Goal: Find specific page/section

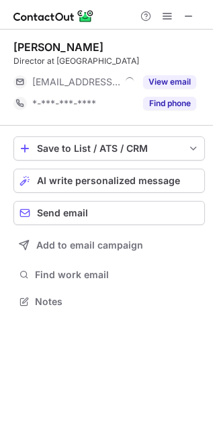
scroll to position [292, 213]
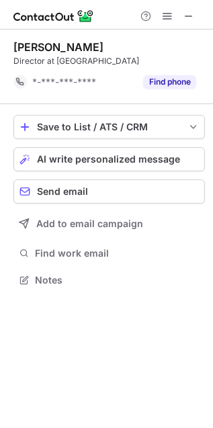
scroll to position [7, 7]
click at [185, 18] on span at bounding box center [188, 16] width 11 height 11
